Goal: Subscribe to service/newsletter

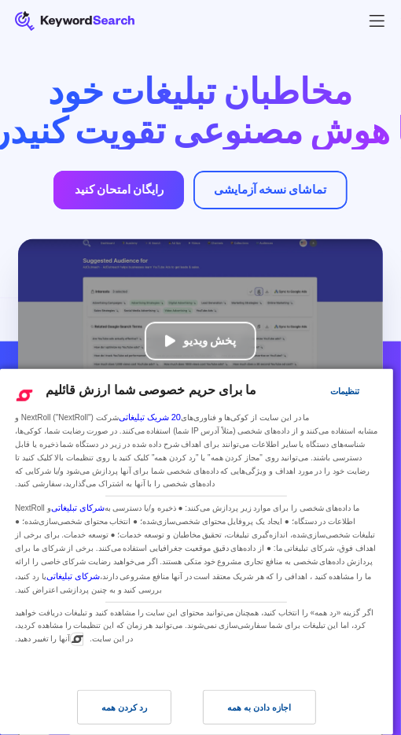
click at [155, 193] on font "رایگان امتحان کنید" at bounding box center [119, 189] width 89 height 15
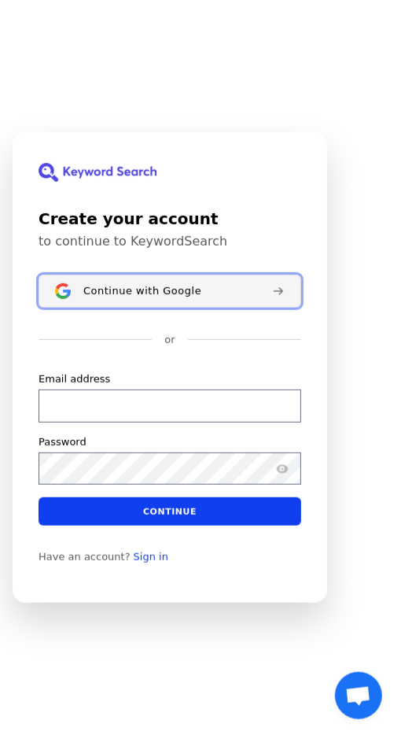
click at [160, 297] on span "Continue with Google" at bounding box center [142, 291] width 118 height 13
click at [192, 297] on div "Continue with Google" at bounding box center [171, 291] width 176 height 13
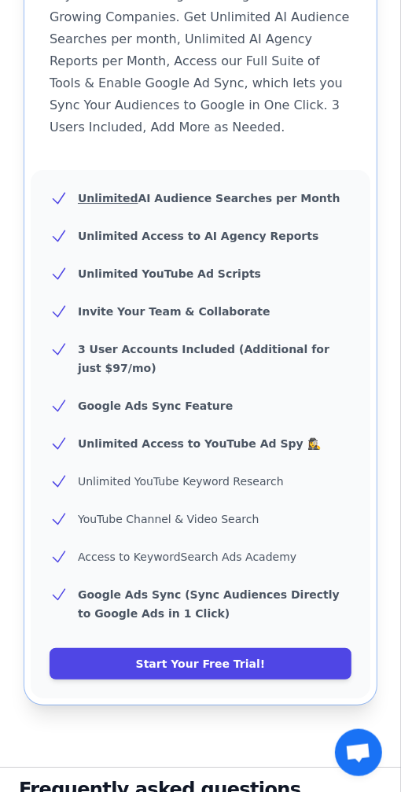
scroll to position [1588, 0]
